Goal: Check status: Check status

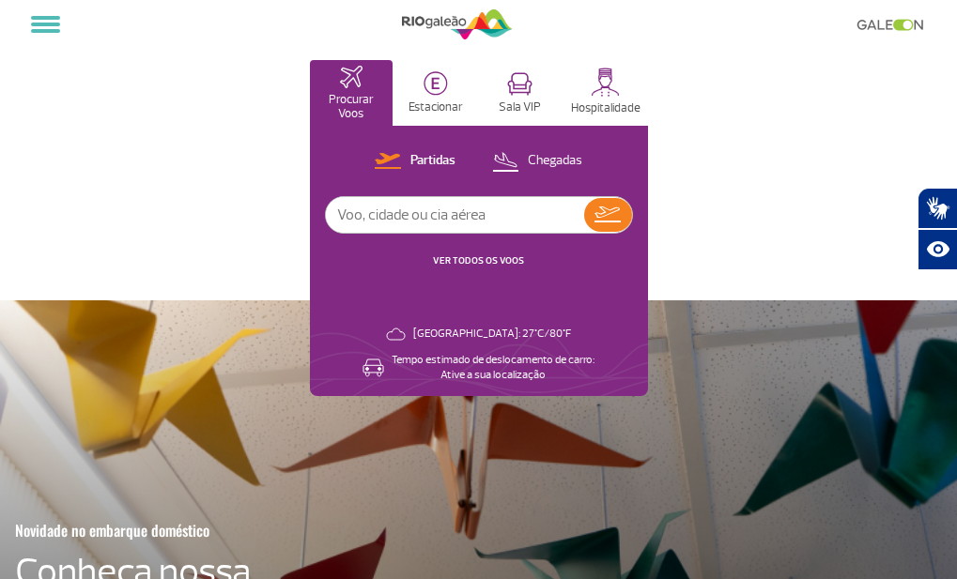
click at [341, 233] on input "text" at bounding box center [455, 215] width 258 height 36
click at [404, 233] on input "text" at bounding box center [455, 215] width 258 height 36
type input "[GEOGRAPHIC_DATA]"
click at [597, 223] on img at bounding box center [608, 215] width 26 height 16
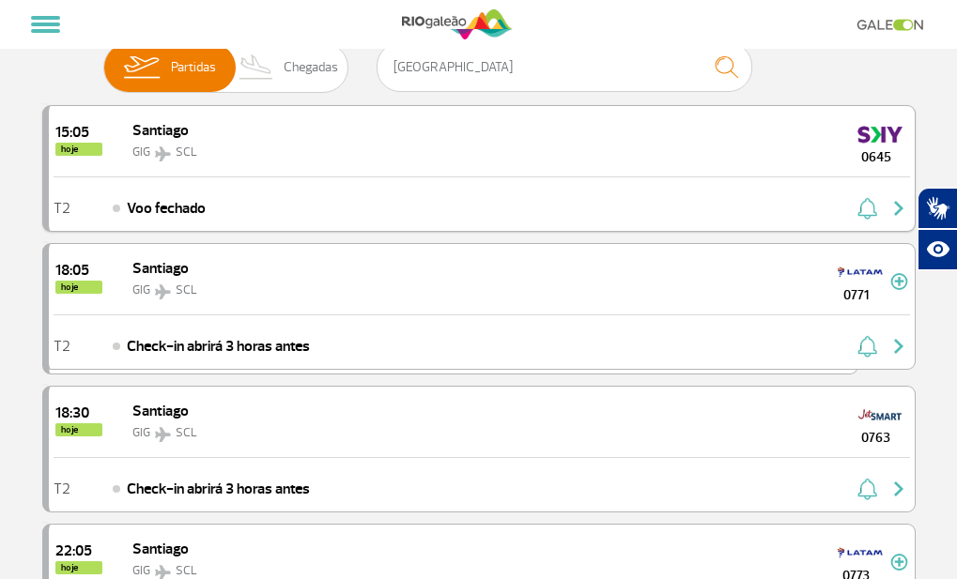
scroll to position [94, 0]
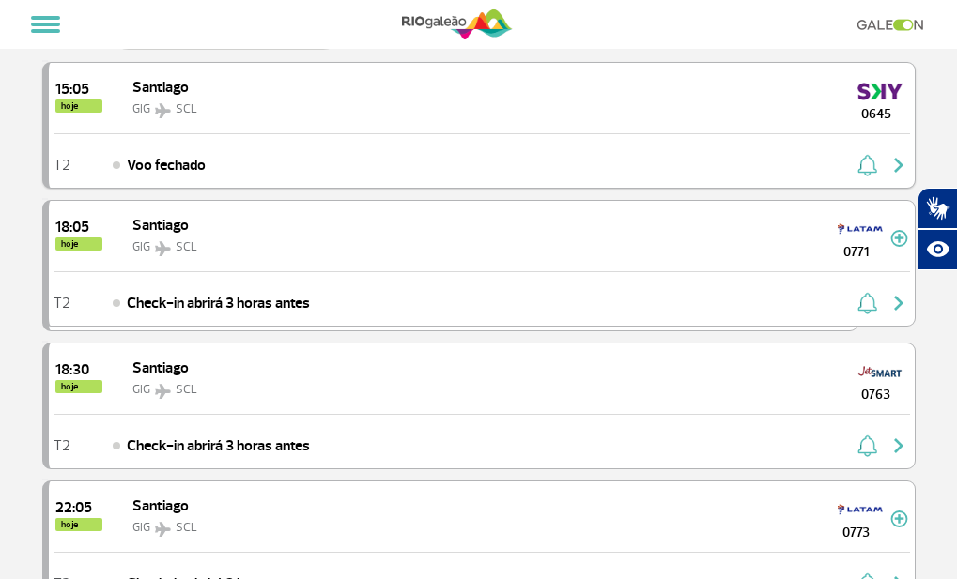
click at [471, 188] on div "T2 Voo fechado" at bounding box center [482, 160] width 866 height 54
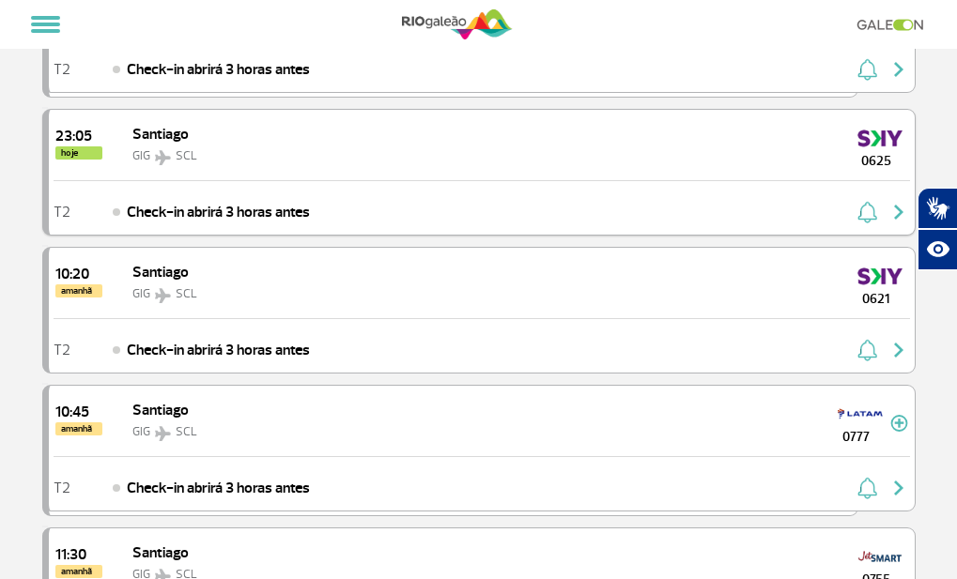
scroll to position [657, 0]
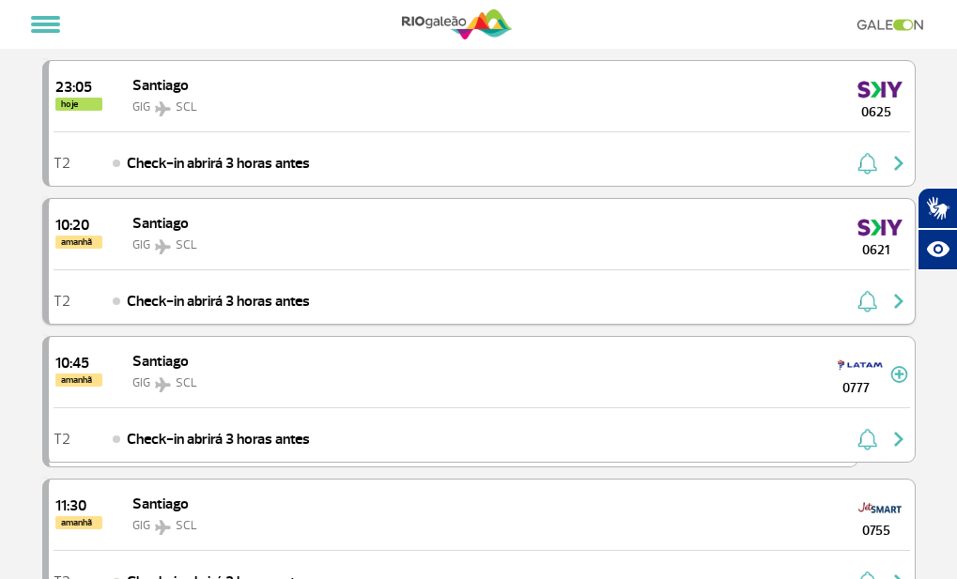
click at [280, 324] on div "T2 Check-in abrirá 3 horas antes" at bounding box center [482, 297] width 866 height 54
click at [873, 242] on img at bounding box center [880, 227] width 45 height 30
